Goal: Navigation & Orientation: Find specific page/section

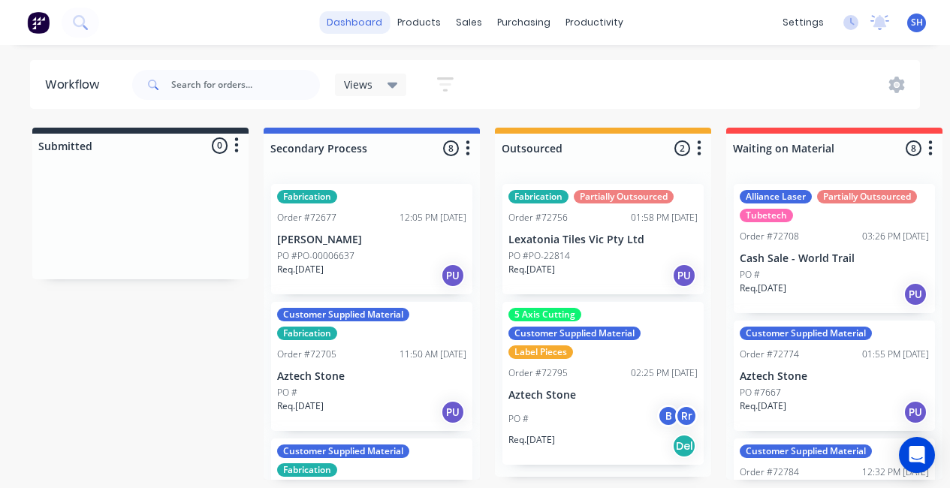
scroll to position [0, 1566]
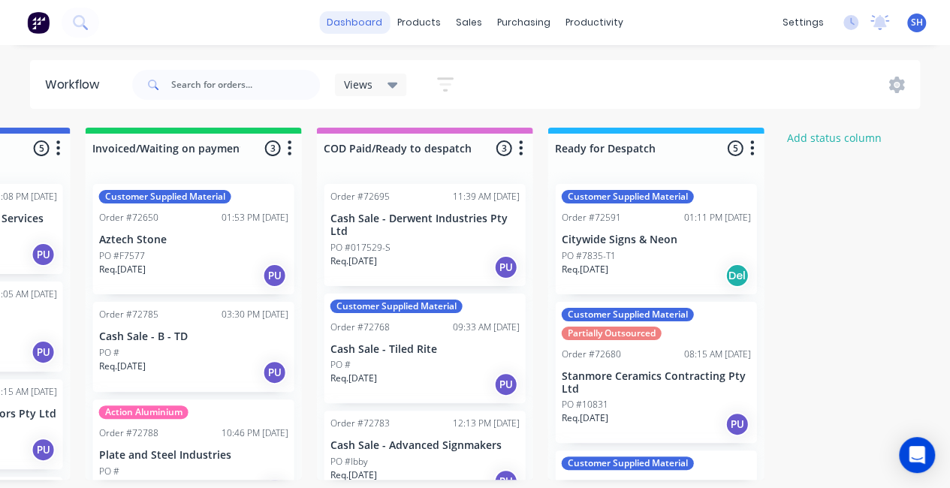
click at [361, 28] on link "dashboard" at bounding box center [354, 22] width 71 height 23
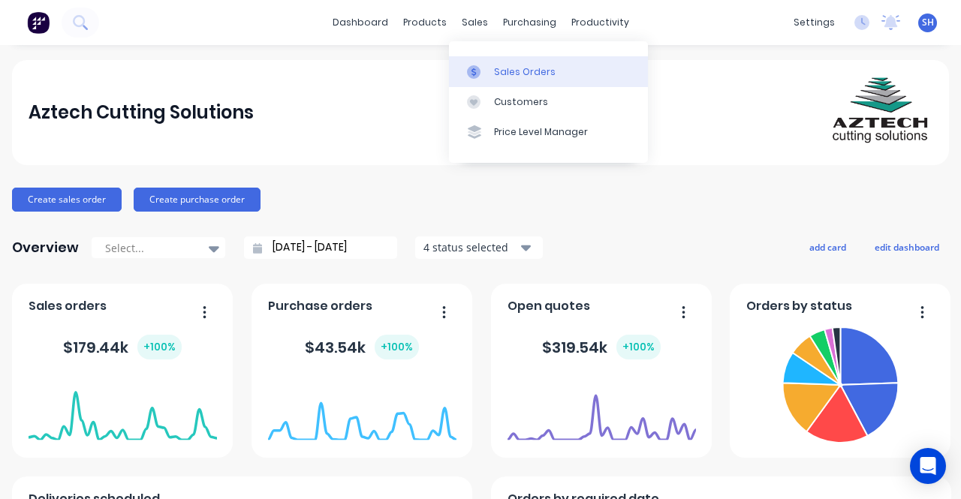
click at [495, 76] on div "Sales Orders" at bounding box center [525, 72] width 62 height 14
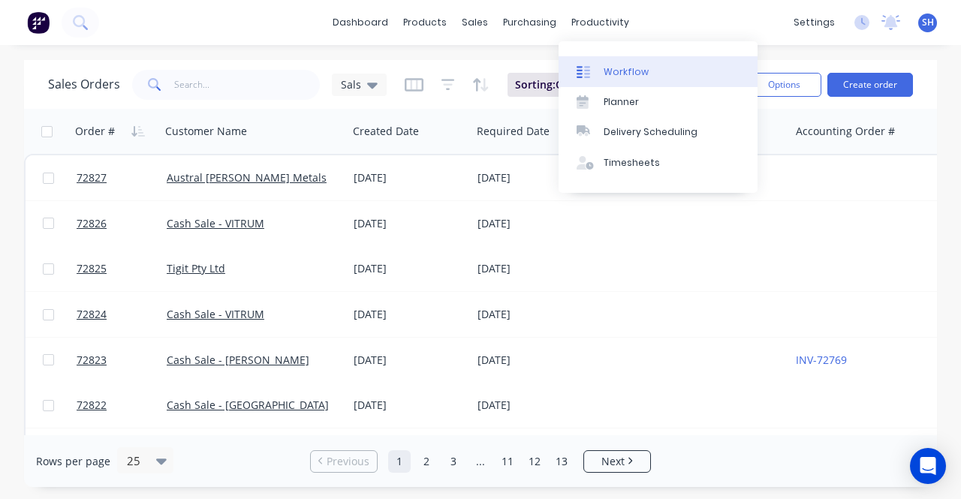
click at [625, 64] on link "Workflow" at bounding box center [658, 71] width 199 height 30
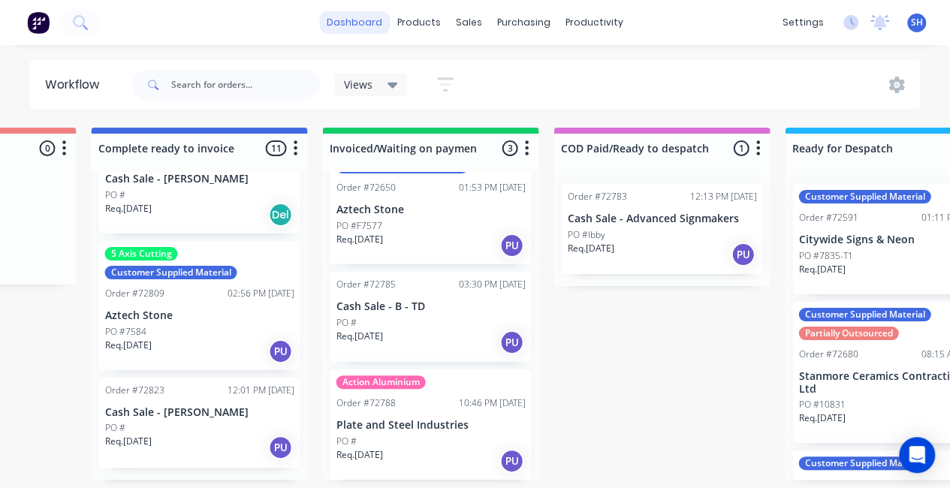
click at [348, 24] on link "dashboard" at bounding box center [354, 22] width 71 height 23
